Goal: Task Accomplishment & Management: Complete application form

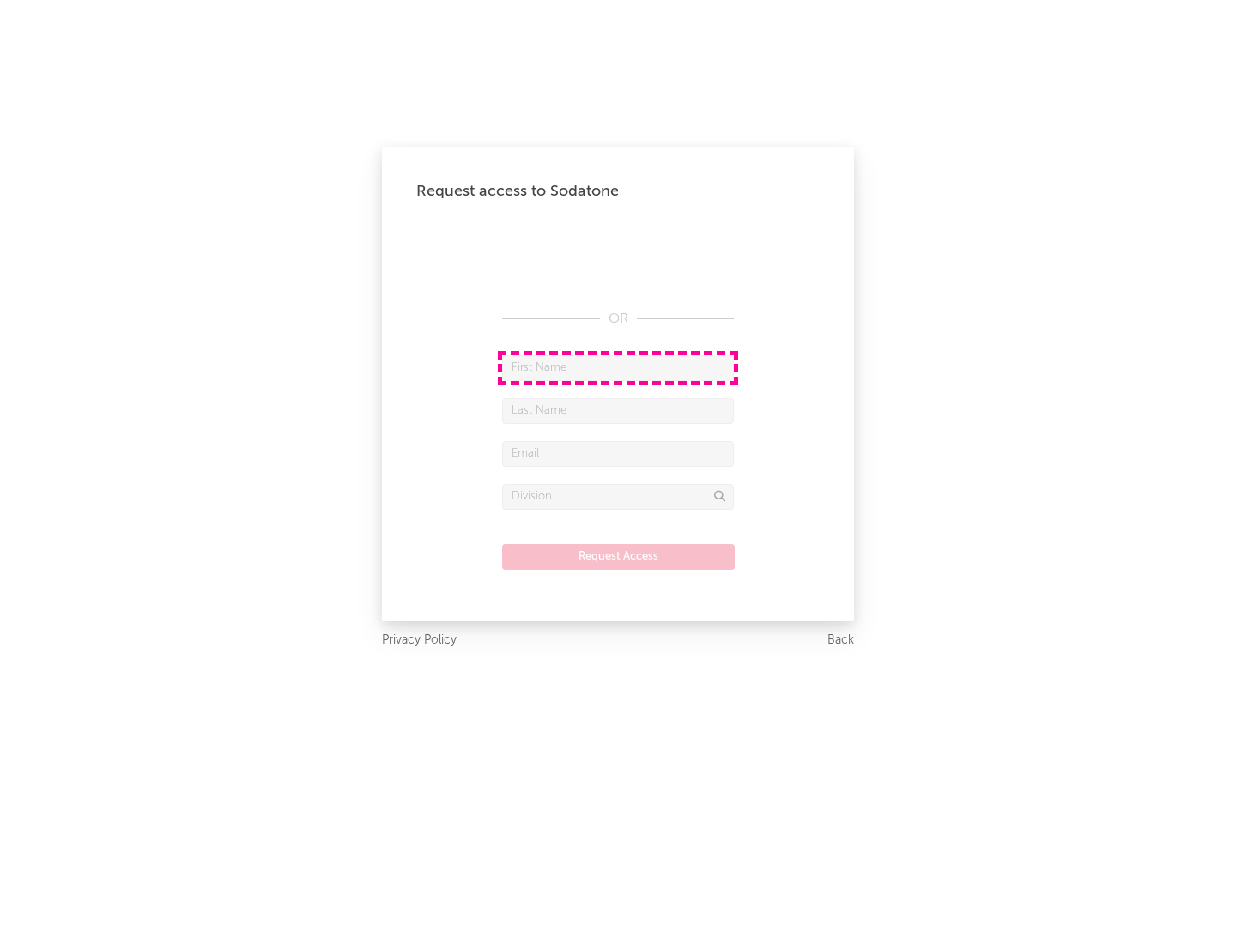
click at [618, 367] on input "text" at bounding box center [618, 368] width 232 height 26
type input "[PERSON_NAME]"
click at [618, 410] on input "text" at bounding box center [618, 411] width 232 height 26
type input "[PERSON_NAME]"
click at [618, 453] on input "text" at bounding box center [618, 454] width 232 height 26
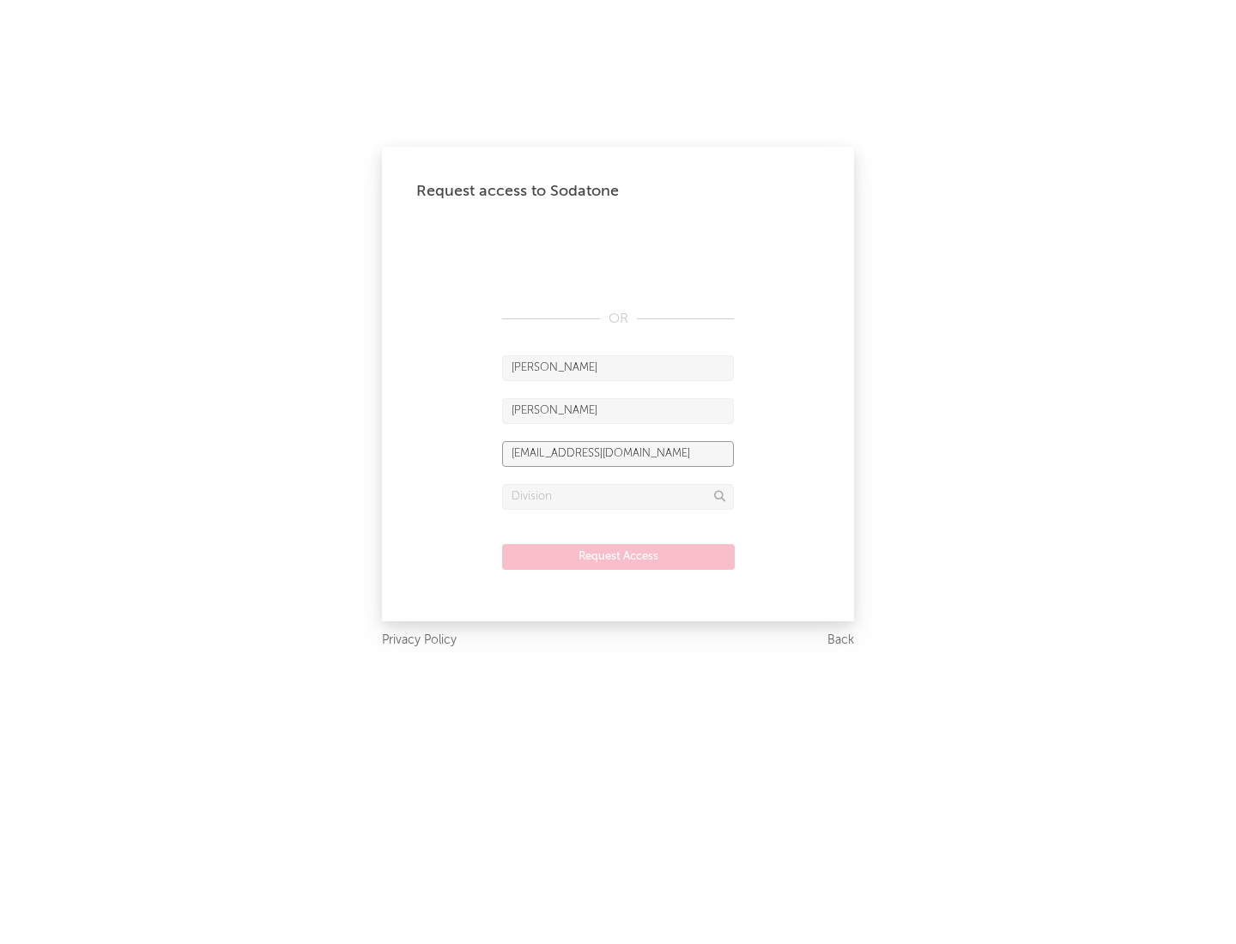
type input "[EMAIL_ADDRESS][DOMAIN_NAME]"
click at [618, 496] on input "text" at bounding box center [618, 497] width 232 height 26
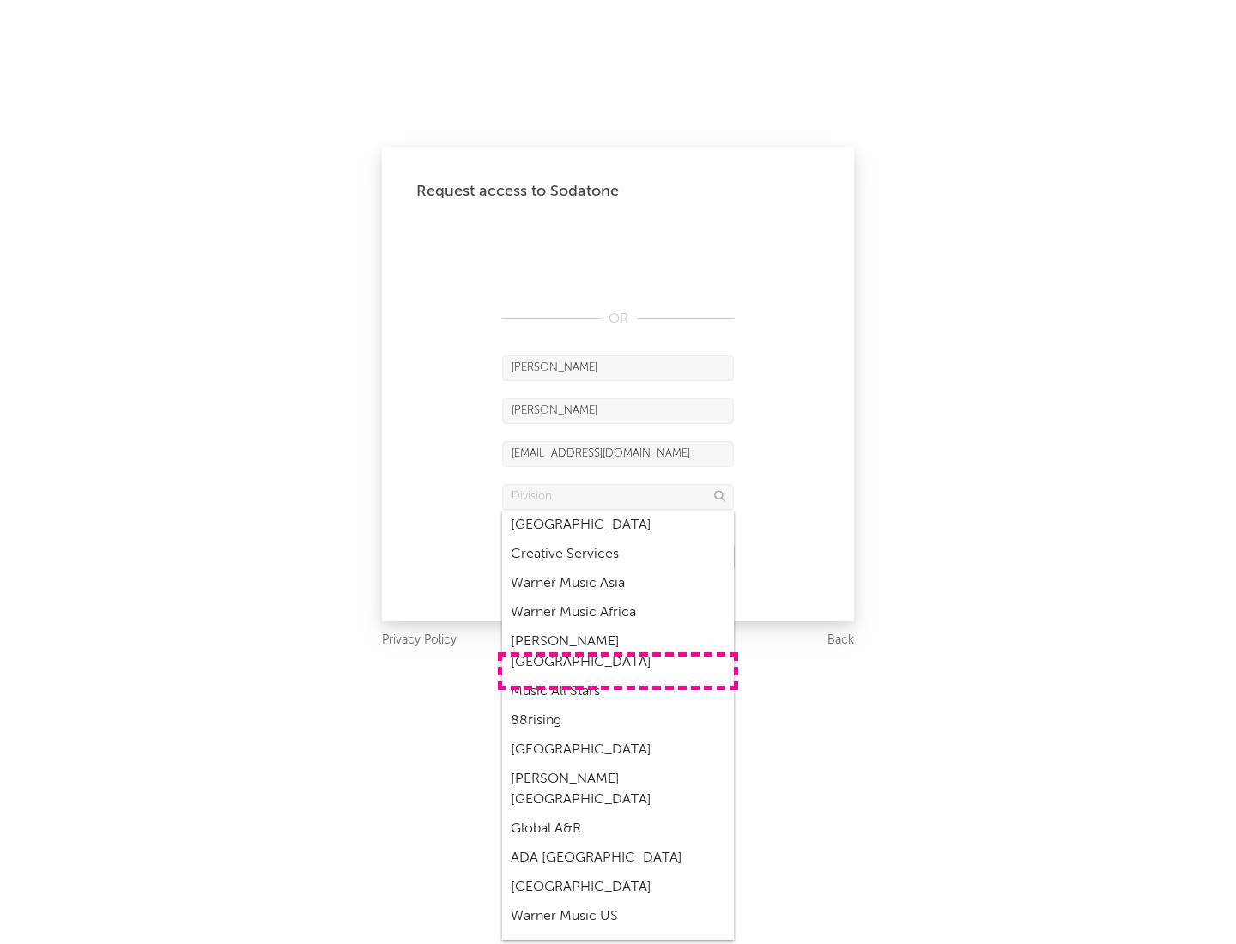
click at [618, 677] on div "Music All Stars" at bounding box center [618, 691] width 232 height 29
type input "Music All Stars"
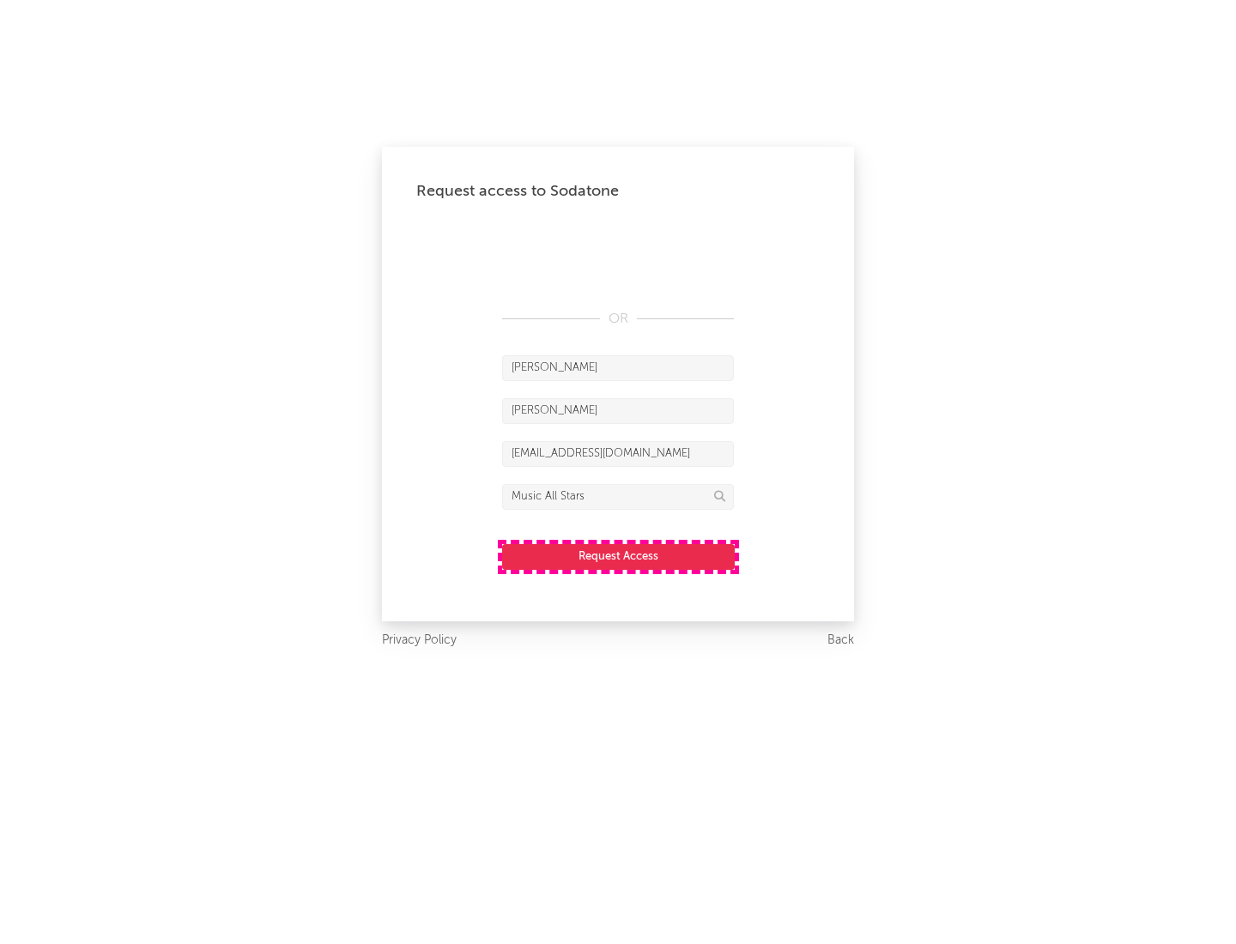
click at [618, 556] on button "Request Access" at bounding box center [618, 557] width 233 height 26
